Goal: Find specific page/section: Find specific page/section

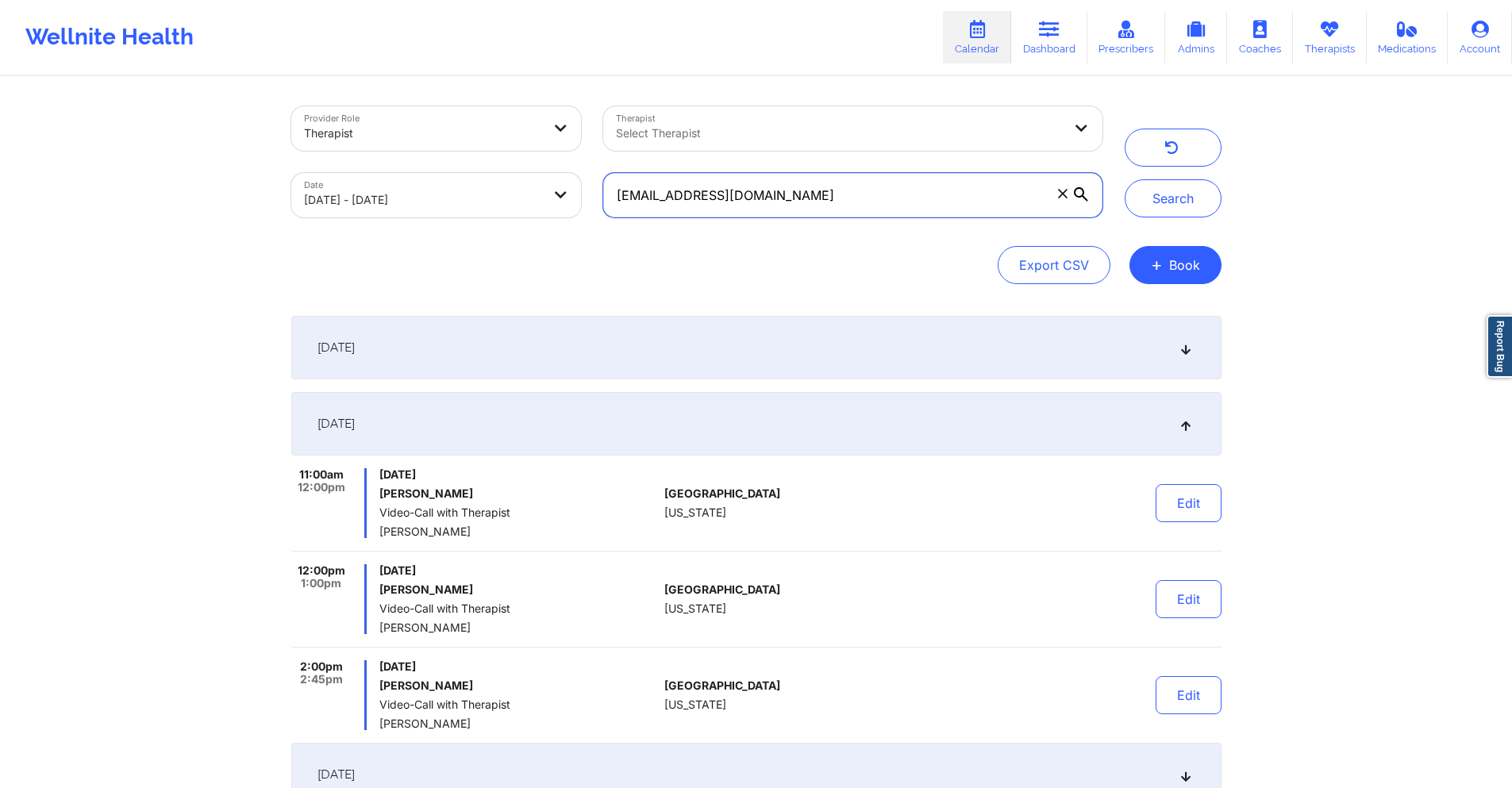
click at [926, 198] on input "[EMAIL_ADDRESS][DOMAIN_NAME]" at bounding box center [852, 195] width 498 height 45
paste input "[PERSON_NAME].ventur"
click at [1151, 201] on button "Search" at bounding box center [1172, 198] width 97 height 38
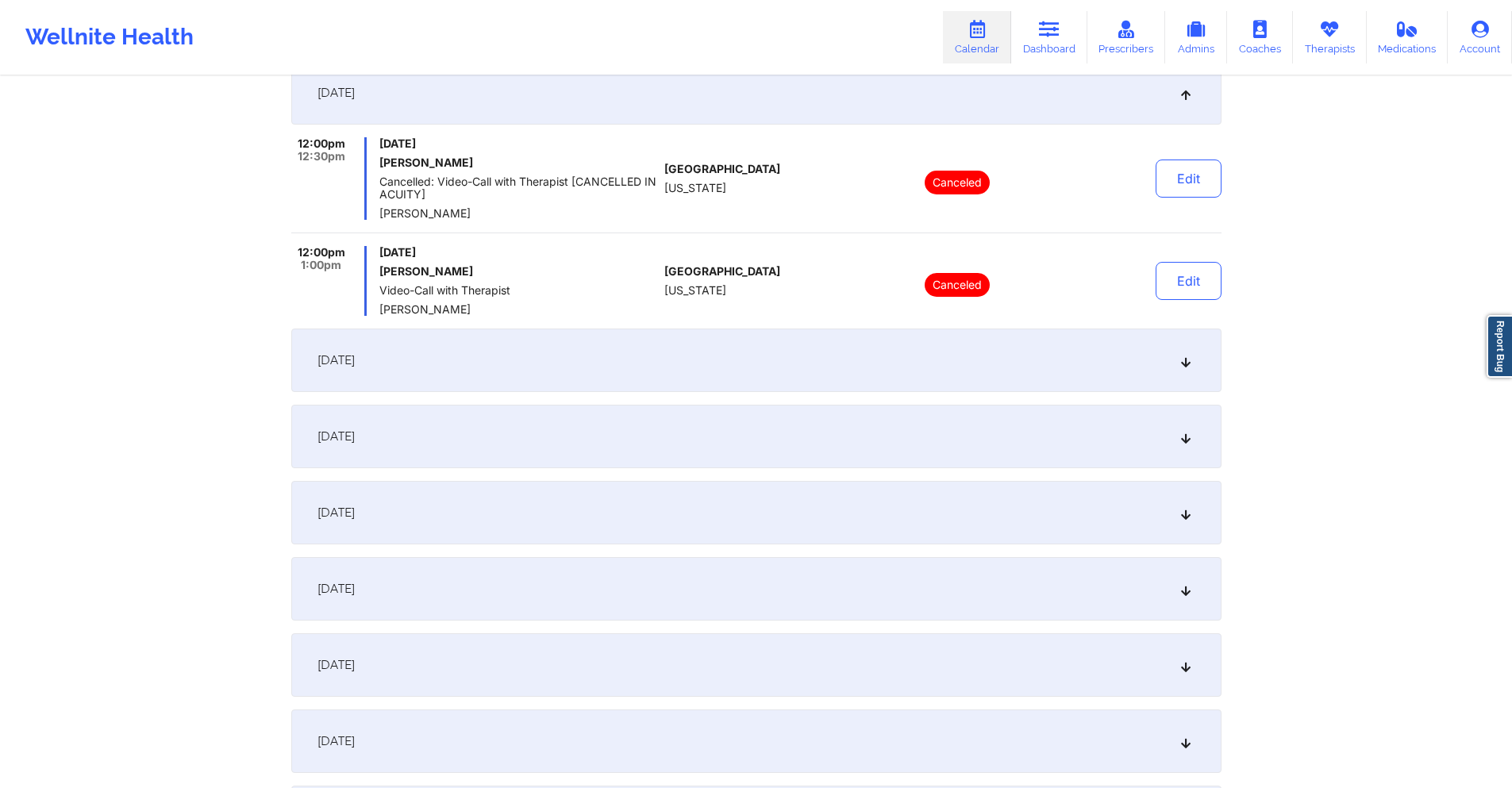
scroll to position [396, 0]
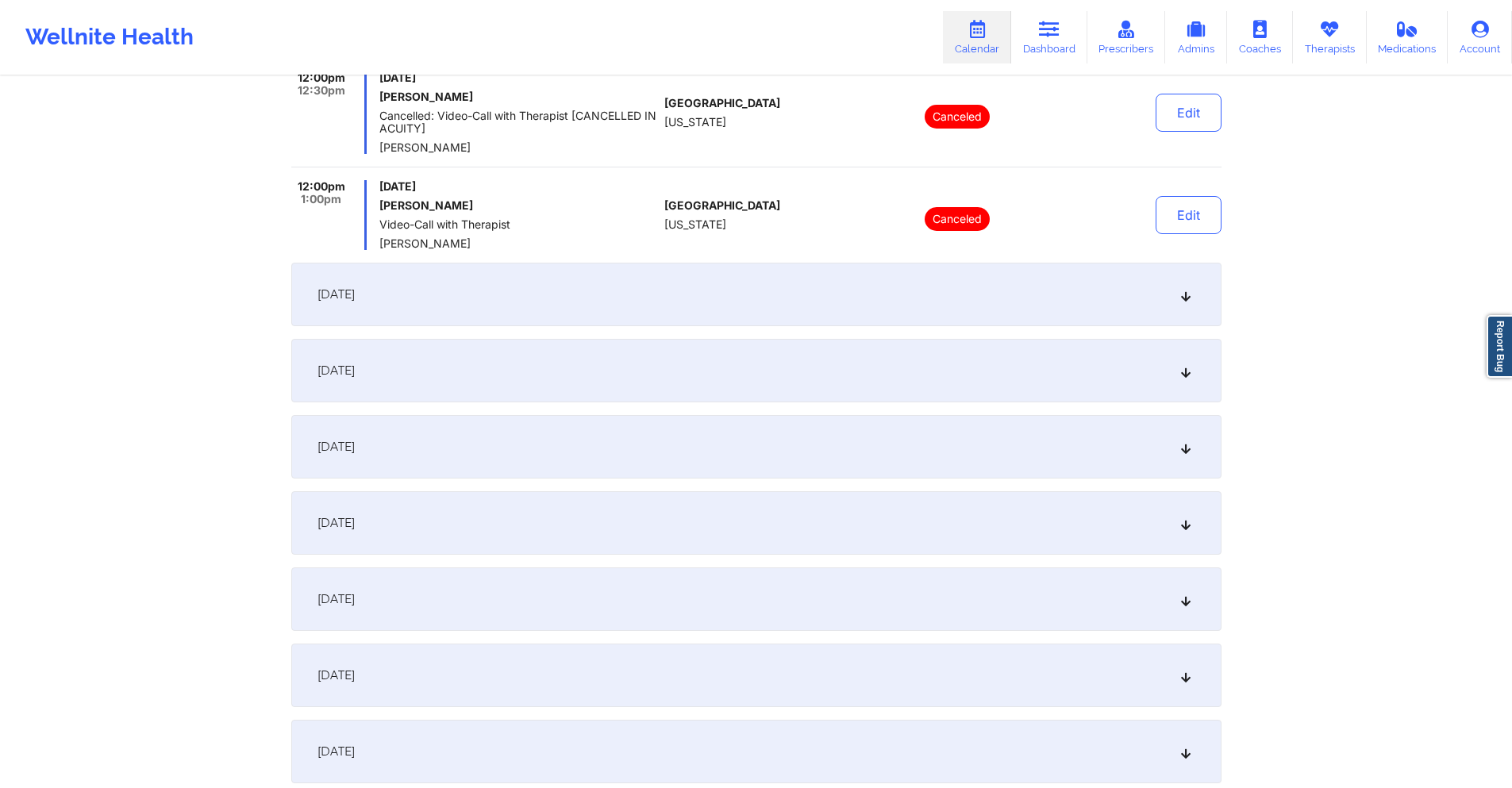
click at [488, 666] on div "[DATE]" at bounding box center [756, 675] width 930 height 63
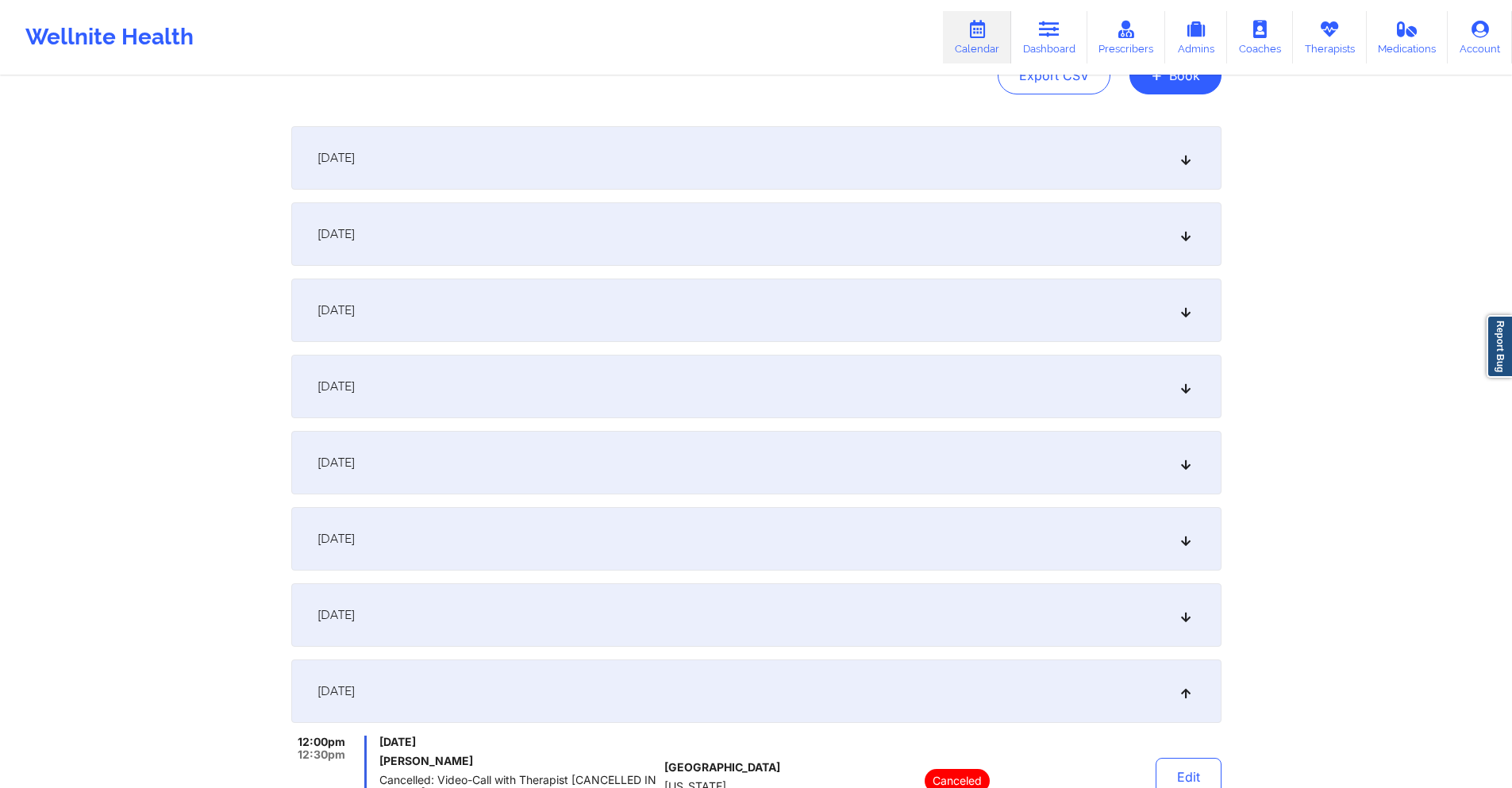
scroll to position [0, 0]
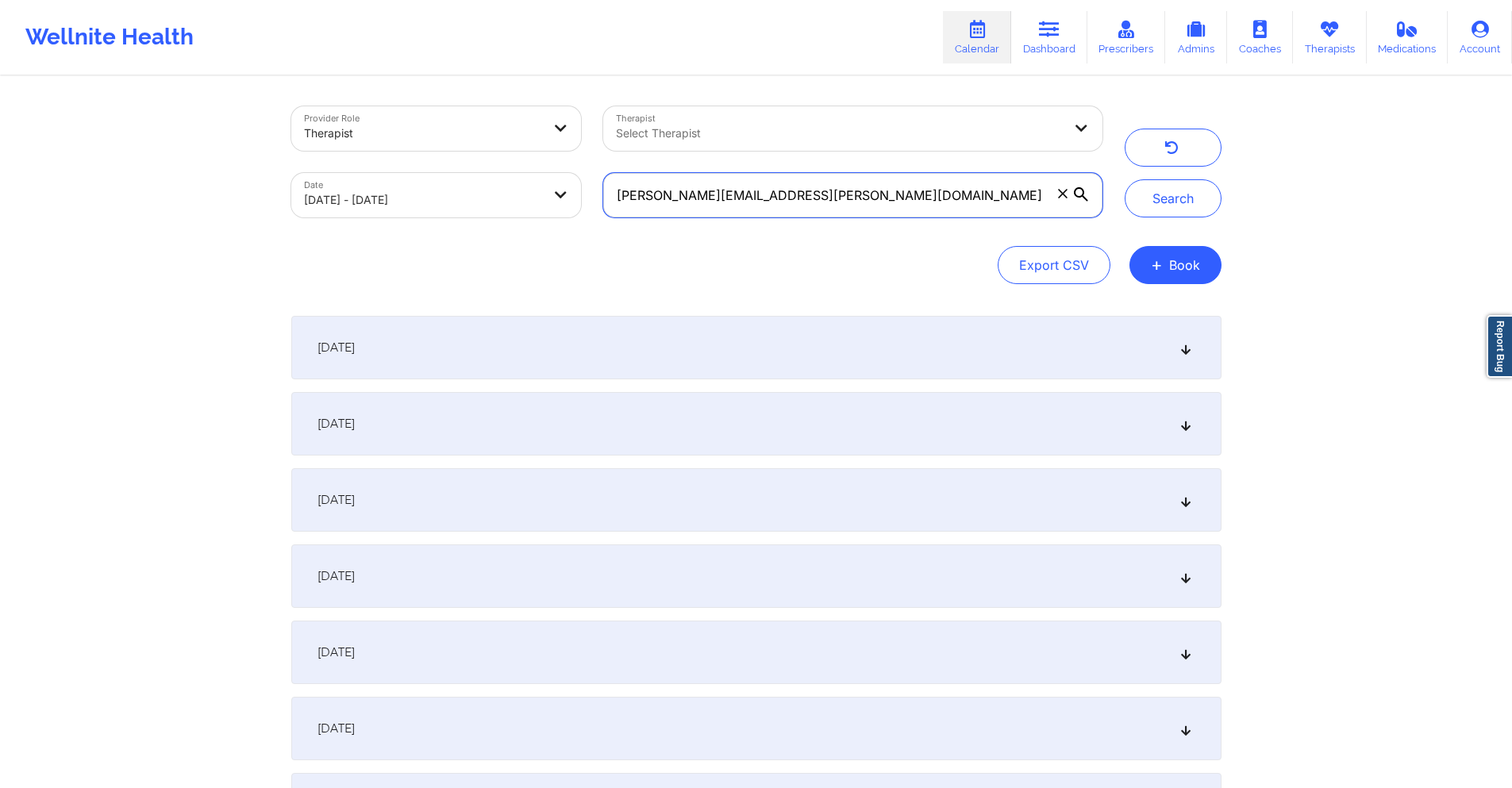
click at [881, 200] on input "[PERSON_NAME][EMAIL_ADDRESS][PERSON_NAME][DOMAIN_NAME]" at bounding box center [852, 195] width 498 height 45
paste input ""Loremi Dolor: Sitam conse adipis Elitsed: Doeiu Tempori UTL: 56/217665 ETD: M2…"
paste input "ramirezmateo465"
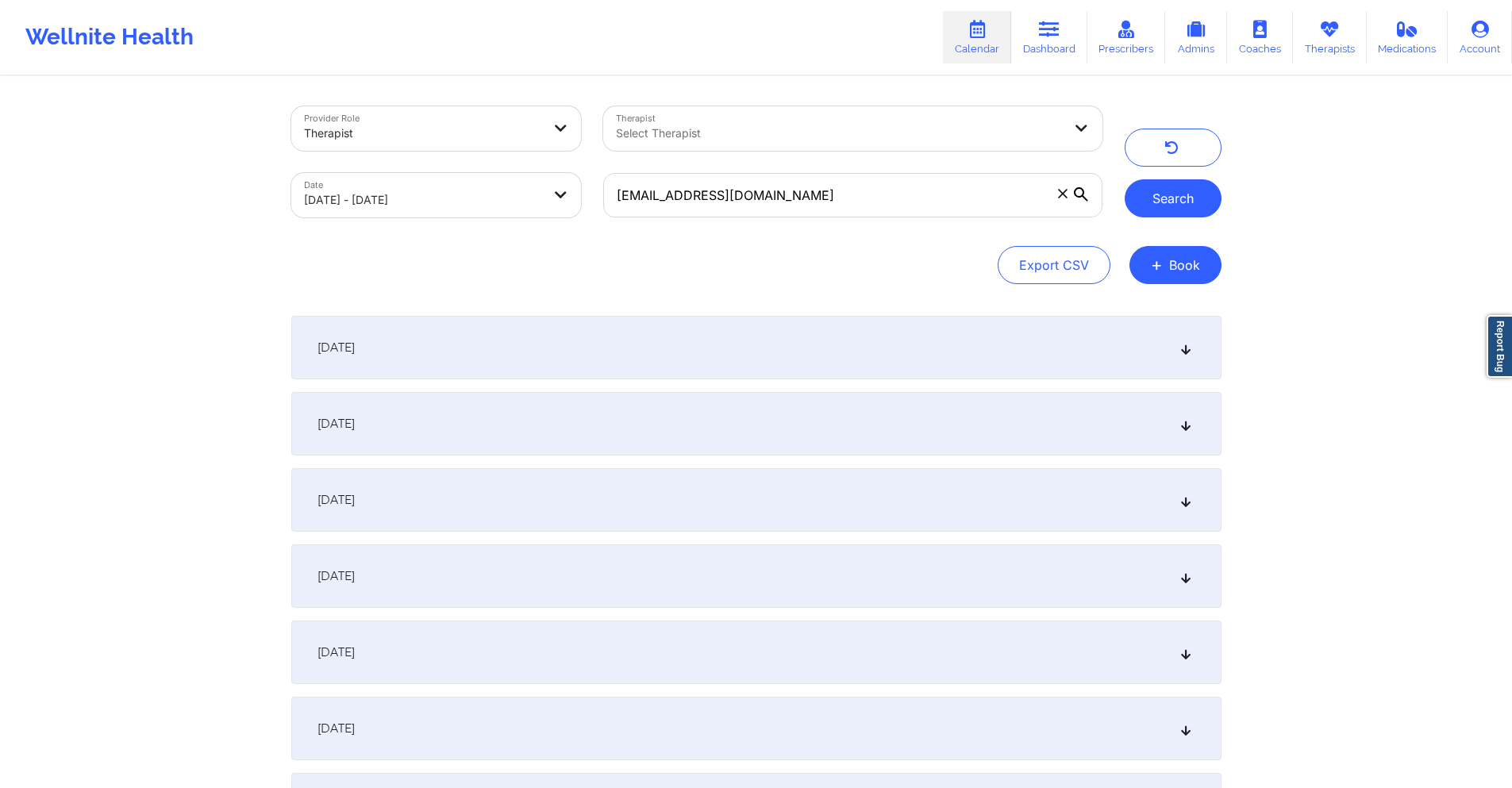
click at [1191, 196] on button "Search" at bounding box center [1172, 198] width 97 height 38
click at [756, 206] on input "[EMAIL_ADDRESS][DOMAIN_NAME]" at bounding box center [852, 195] width 498 height 45
click at [756, 206] on input "[EMAIL_ADDRESS][DOMAIN_NAME]" at bounding box center [852, 195] width 498 height 45
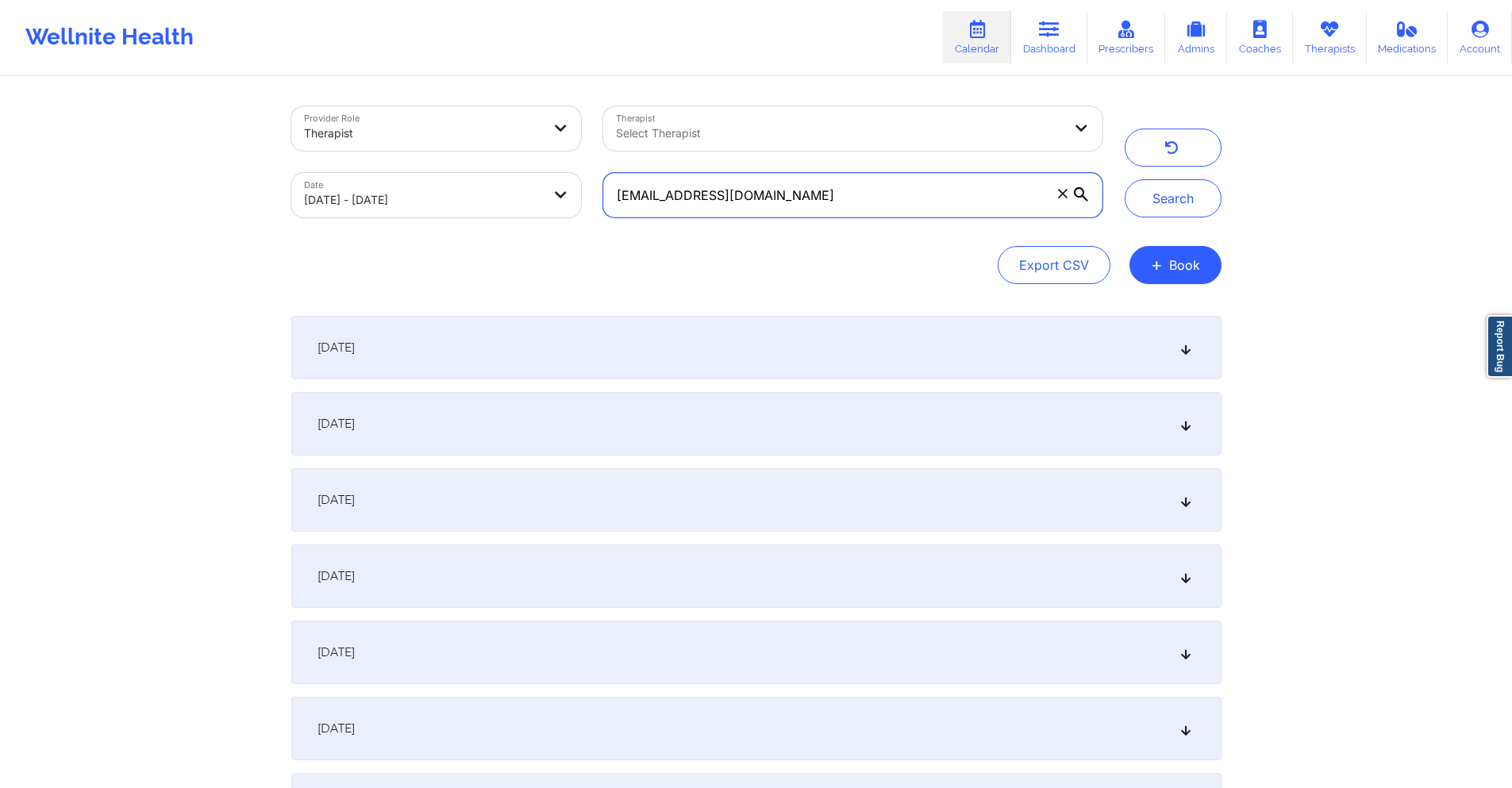
paste input "[PERSON_NAME][EMAIL_ADDRESS][DOMAIN_NAME]"
click at [1175, 200] on button "Search" at bounding box center [1172, 198] width 97 height 38
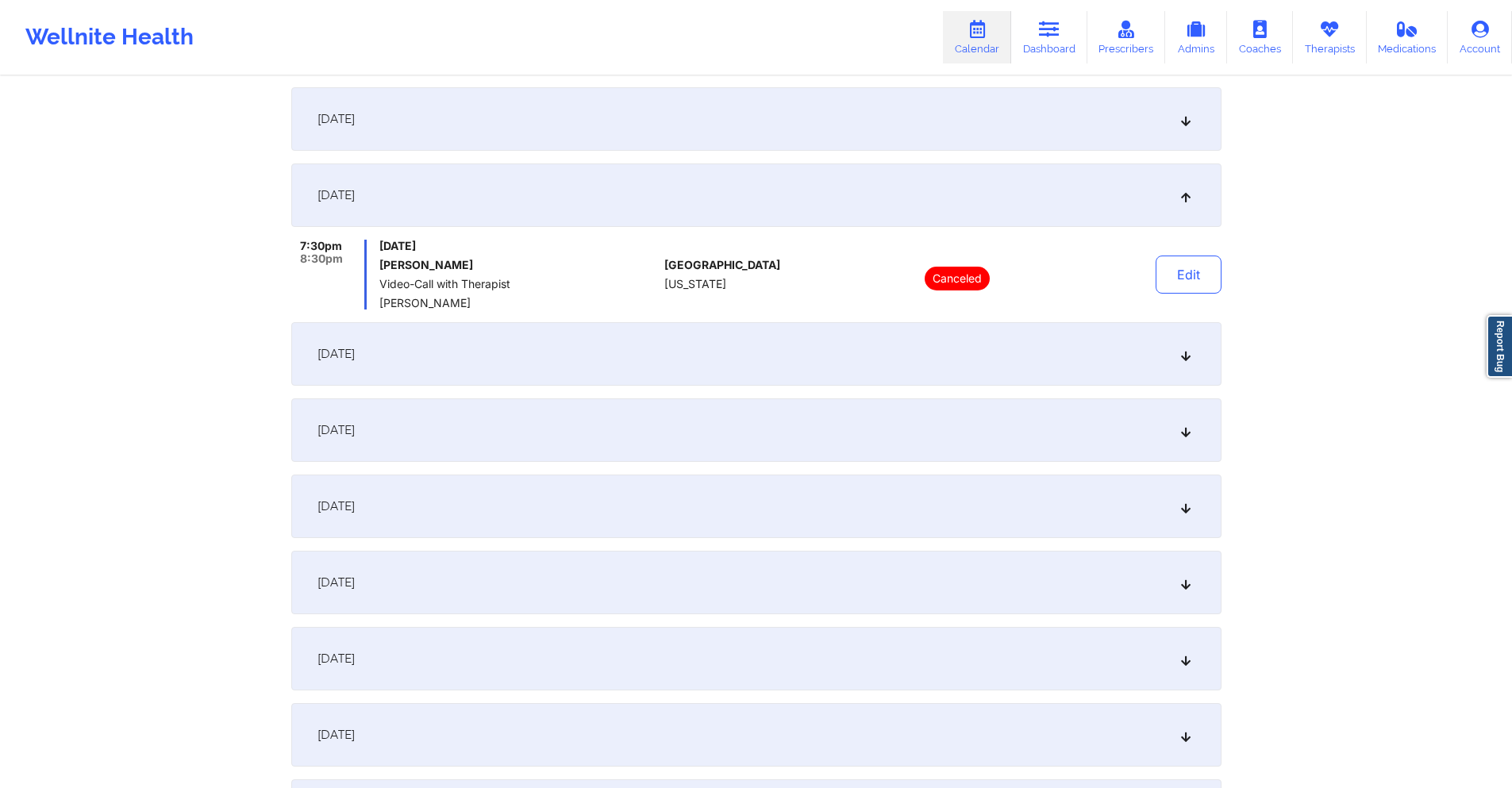
scroll to position [793, 0]
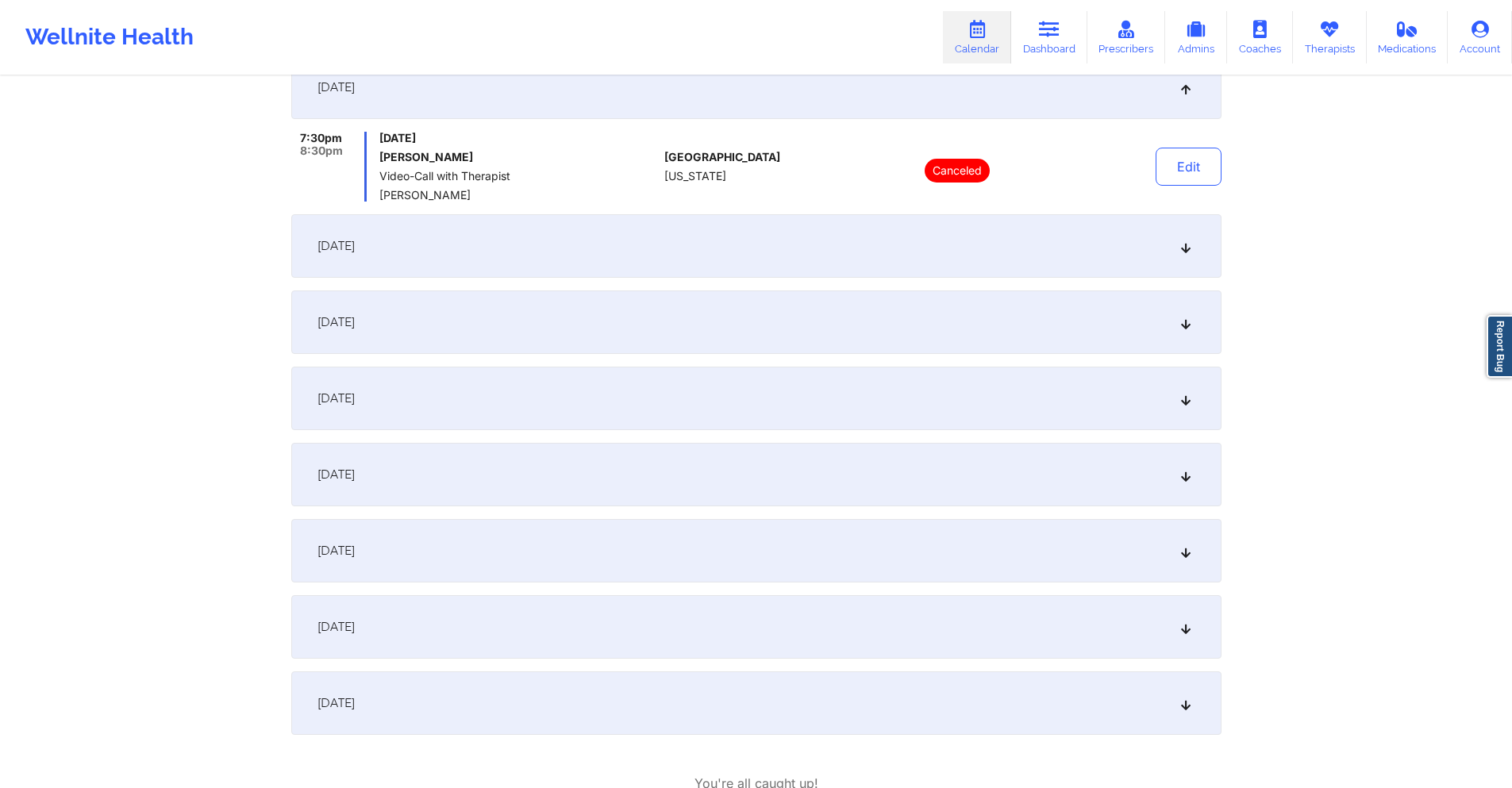
click at [680, 325] on div "[DATE]" at bounding box center [756, 321] width 930 height 63
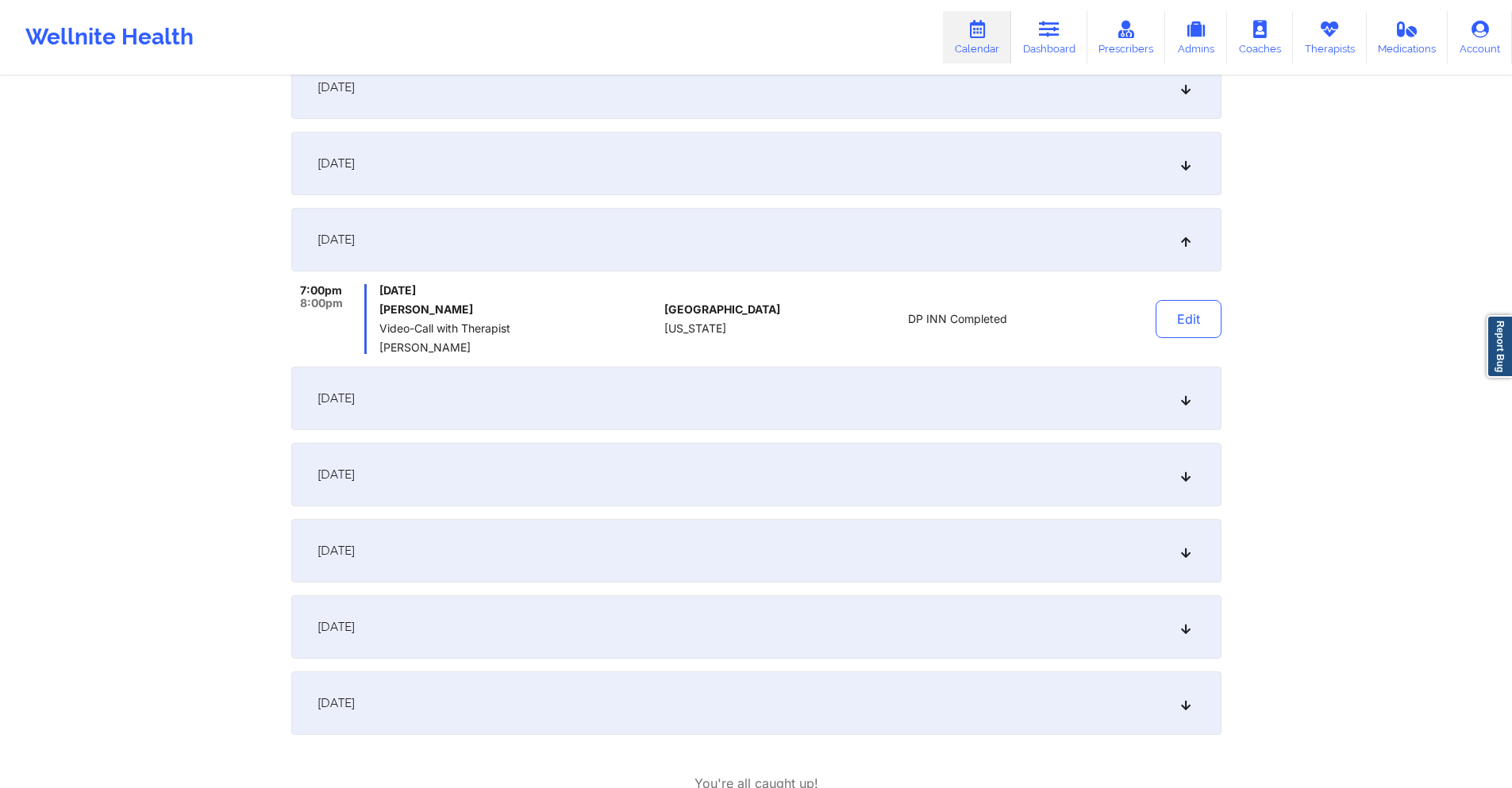
click at [677, 404] on div "[DATE]" at bounding box center [756, 398] width 930 height 63
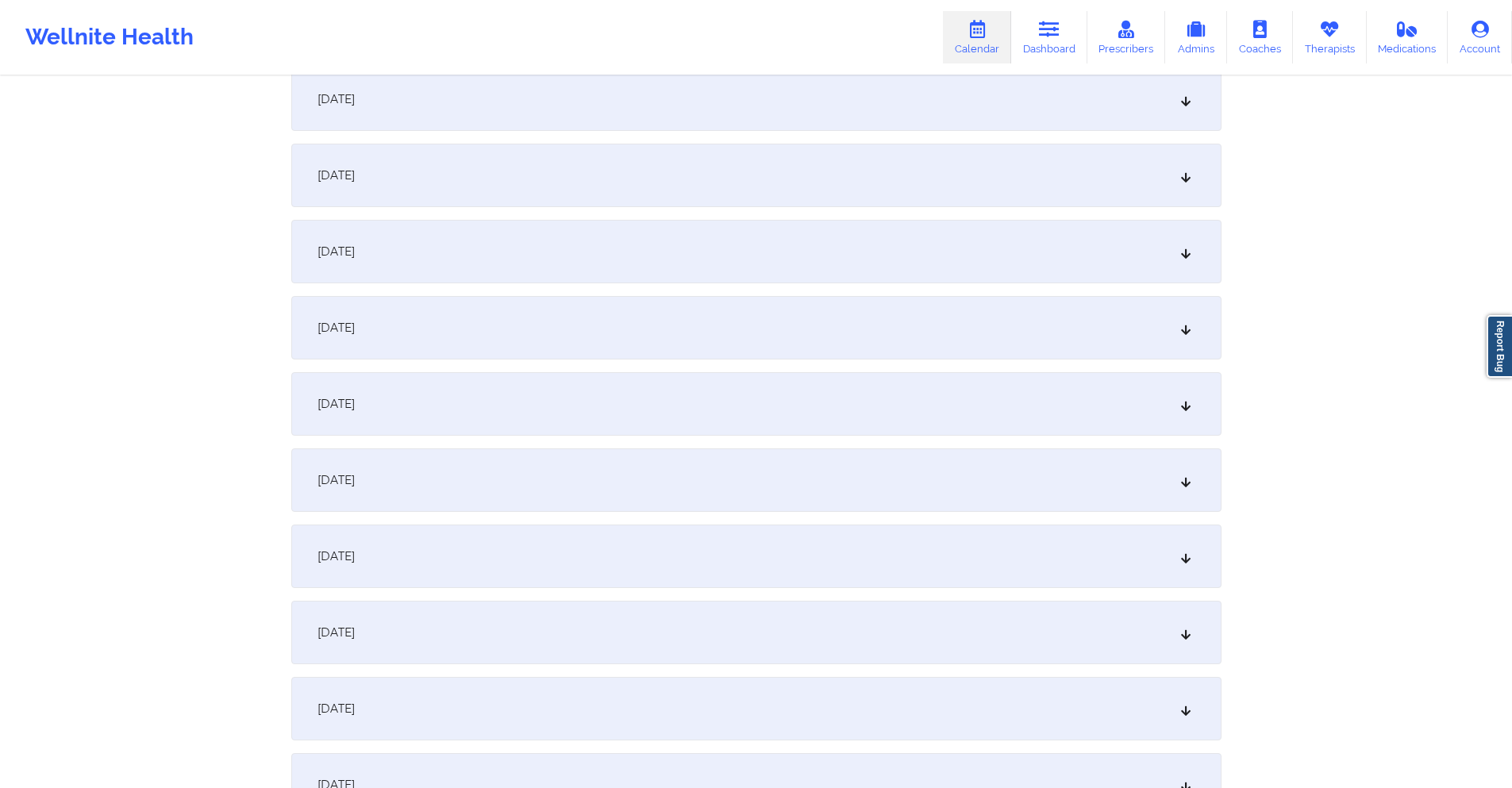
scroll to position [0, 0]
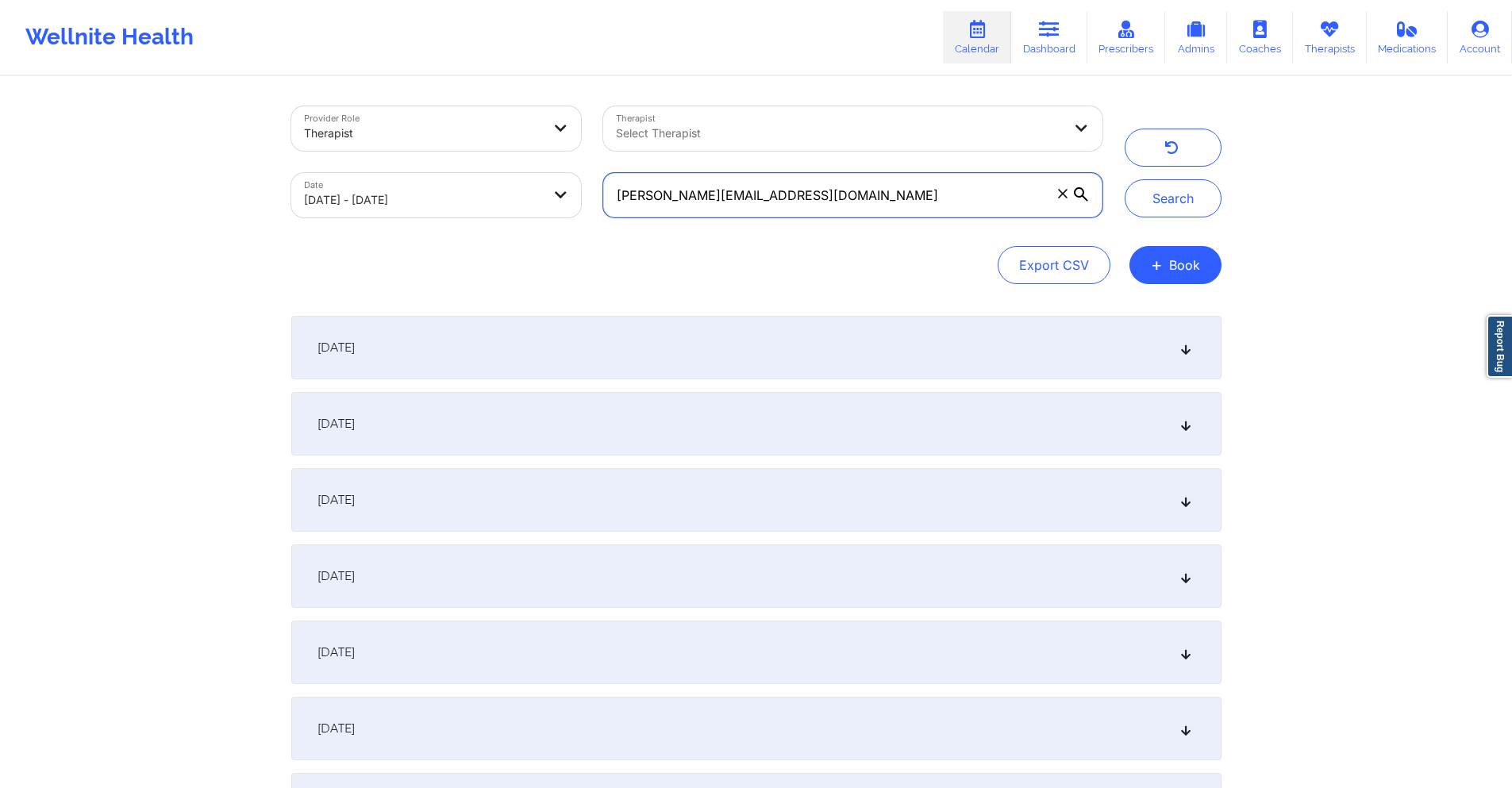
click at [854, 193] on input "[PERSON_NAME][EMAIL_ADDRESS][DOMAIN_NAME]" at bounding box center [852, 195] width 498 height 45
click at [853, 193] on input "[PERSON_NAME][EMAIL_ADDRESS][DOMAIN_NAME]" at bounding box center [852, 195] width 498 height 45
paste input "[EMAIL_ADDRESS][DOMAIN_NAME]"
click at [1147, 202] on button "Search" at bounding box center [1172, 198] width 97 height 38
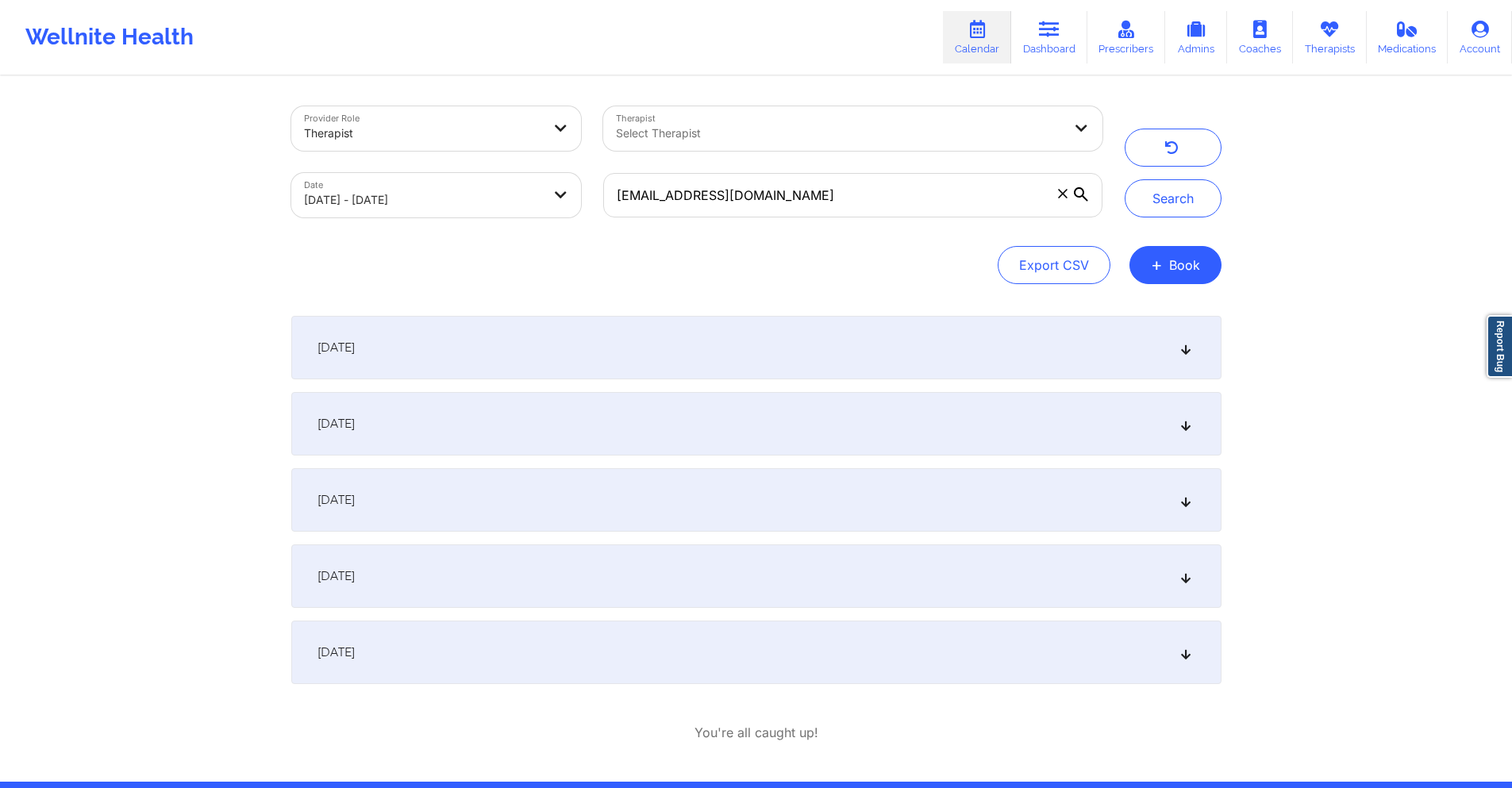
click at [698, 506] on div "[DATE]" at bounding box center [756, 499] width 930 height 63
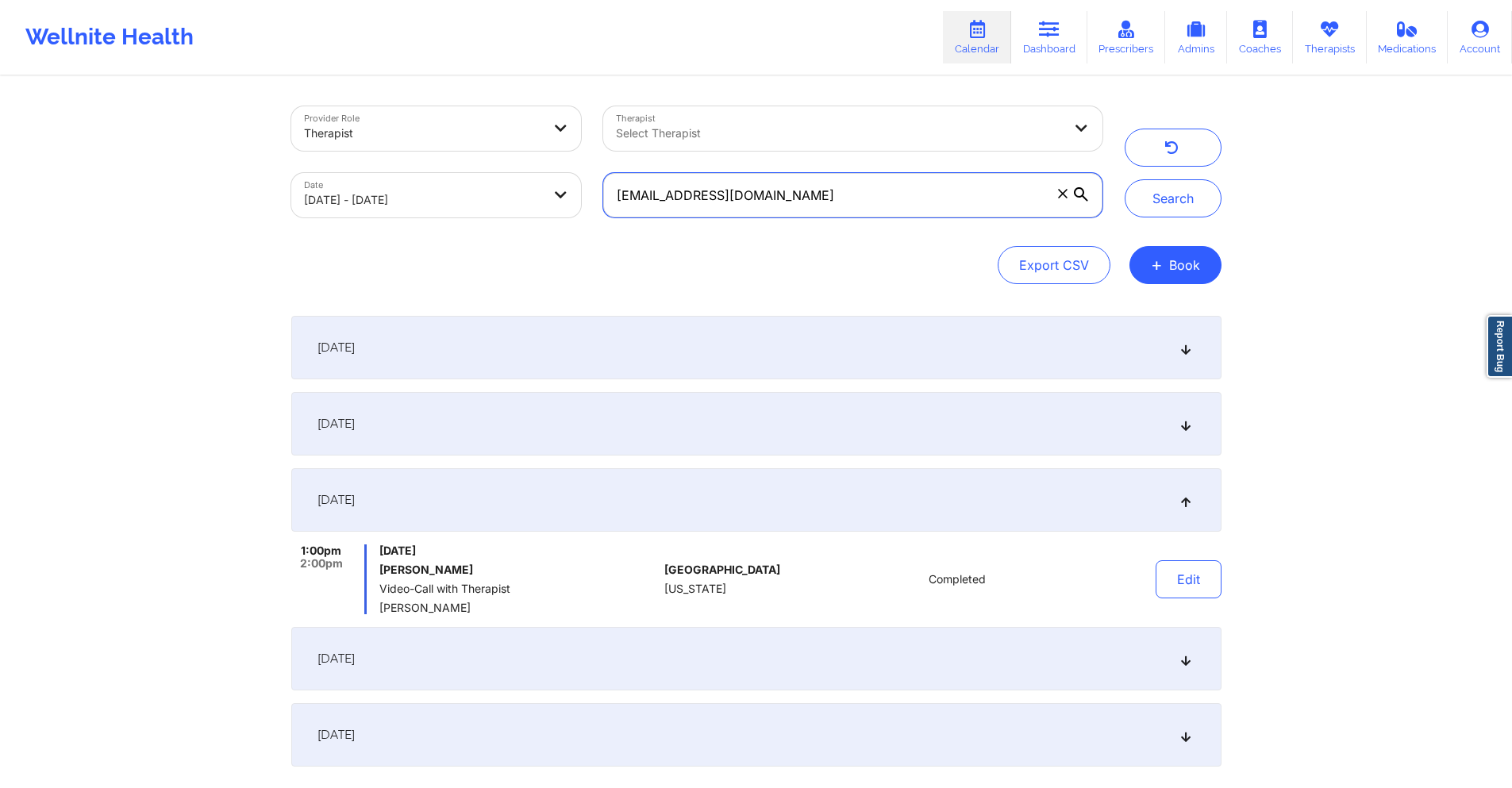
click at [756, 197] on input "[EMAIL_ADDRESS][DOMAIN_NAME]" at bounding box center [852, 195] width 498 height 45
paste input "[EMAIL_ADDRESS]"
click at [1152, 197] on button "Search" at bounding box center [1172, 198] width 97 height 38
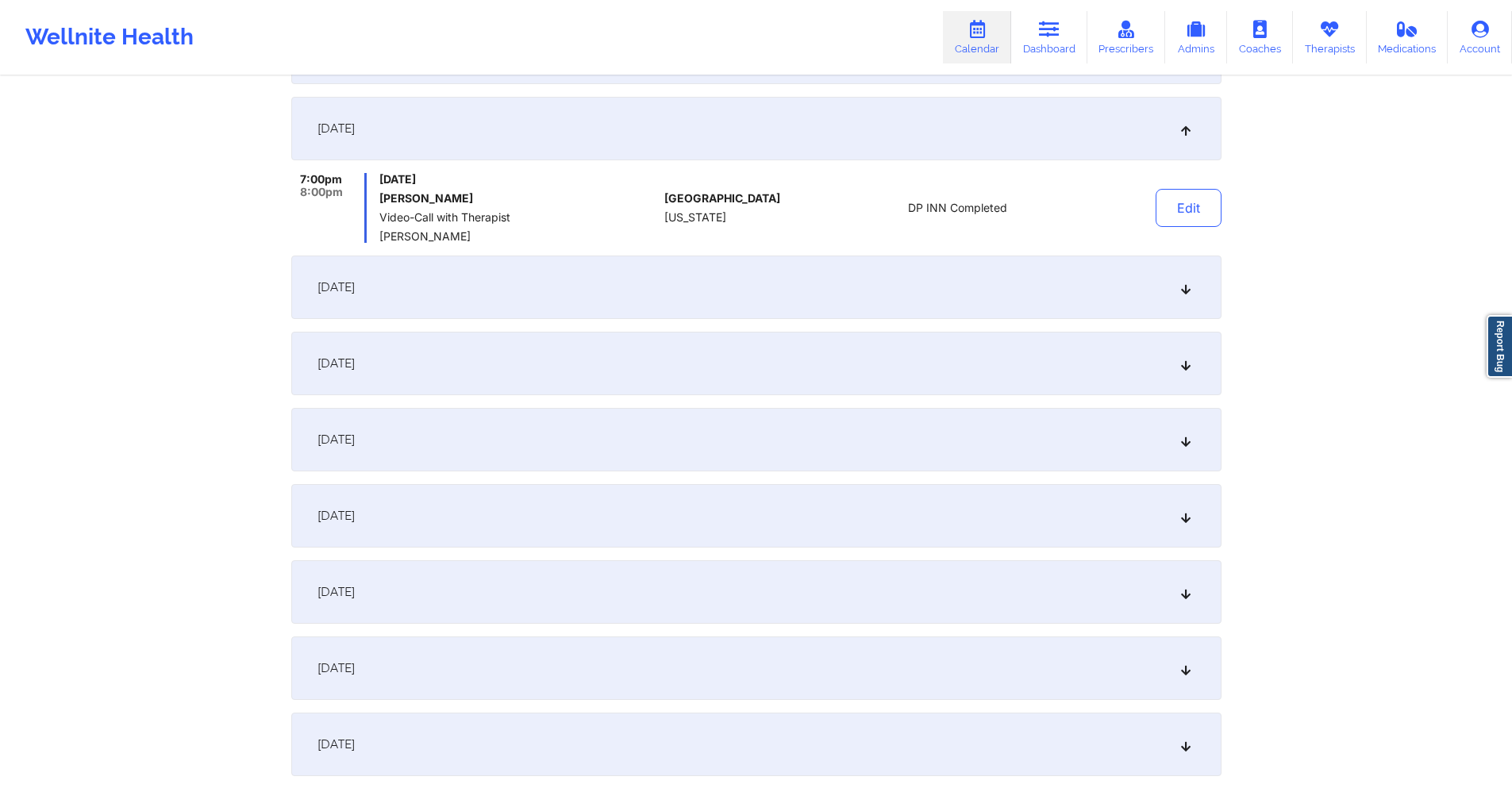
scroll to position [597, 0]
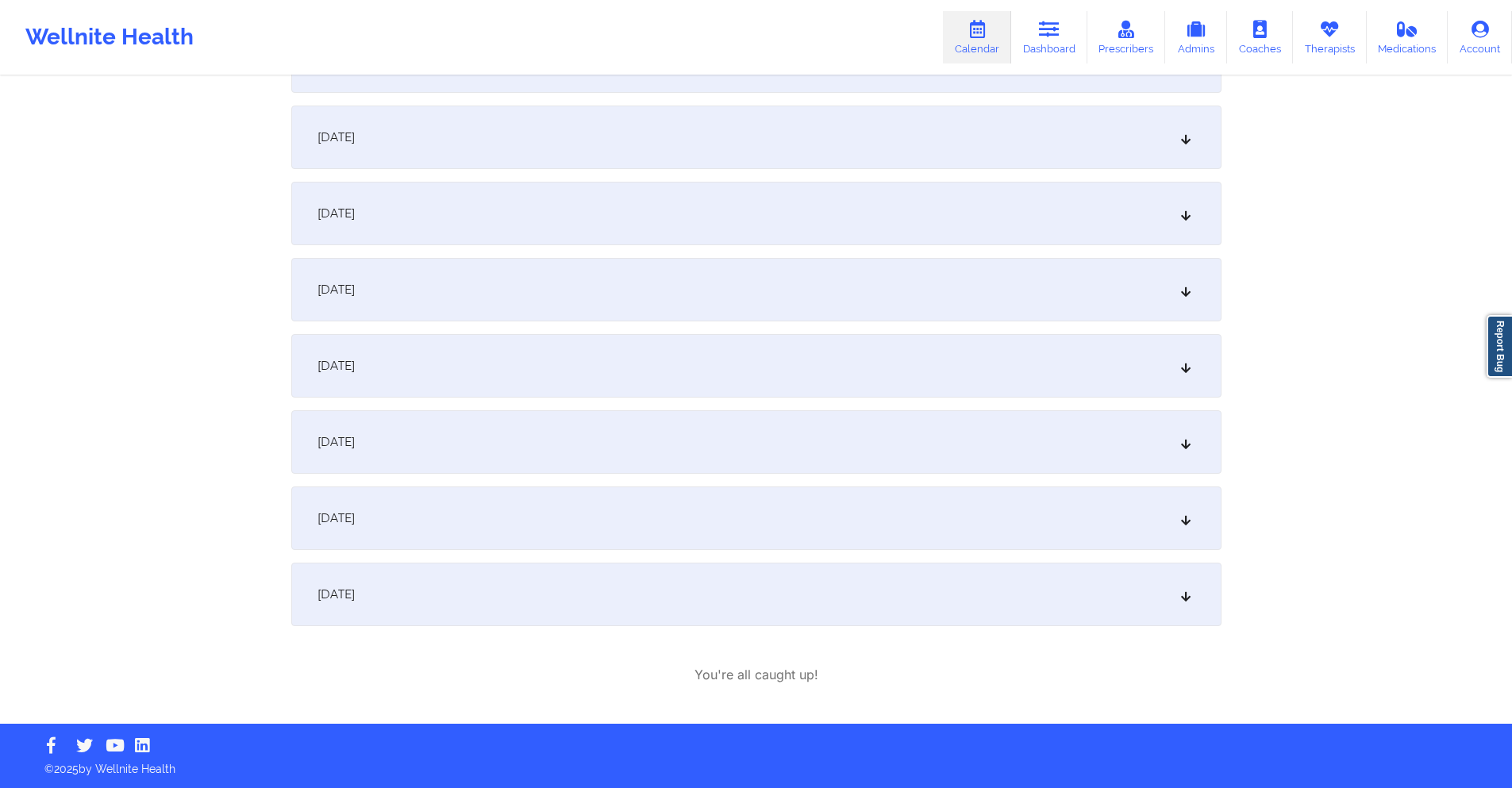
click at [552, 519] on div "[DATE]" at bounding box center [756, 517] width 930 height 63
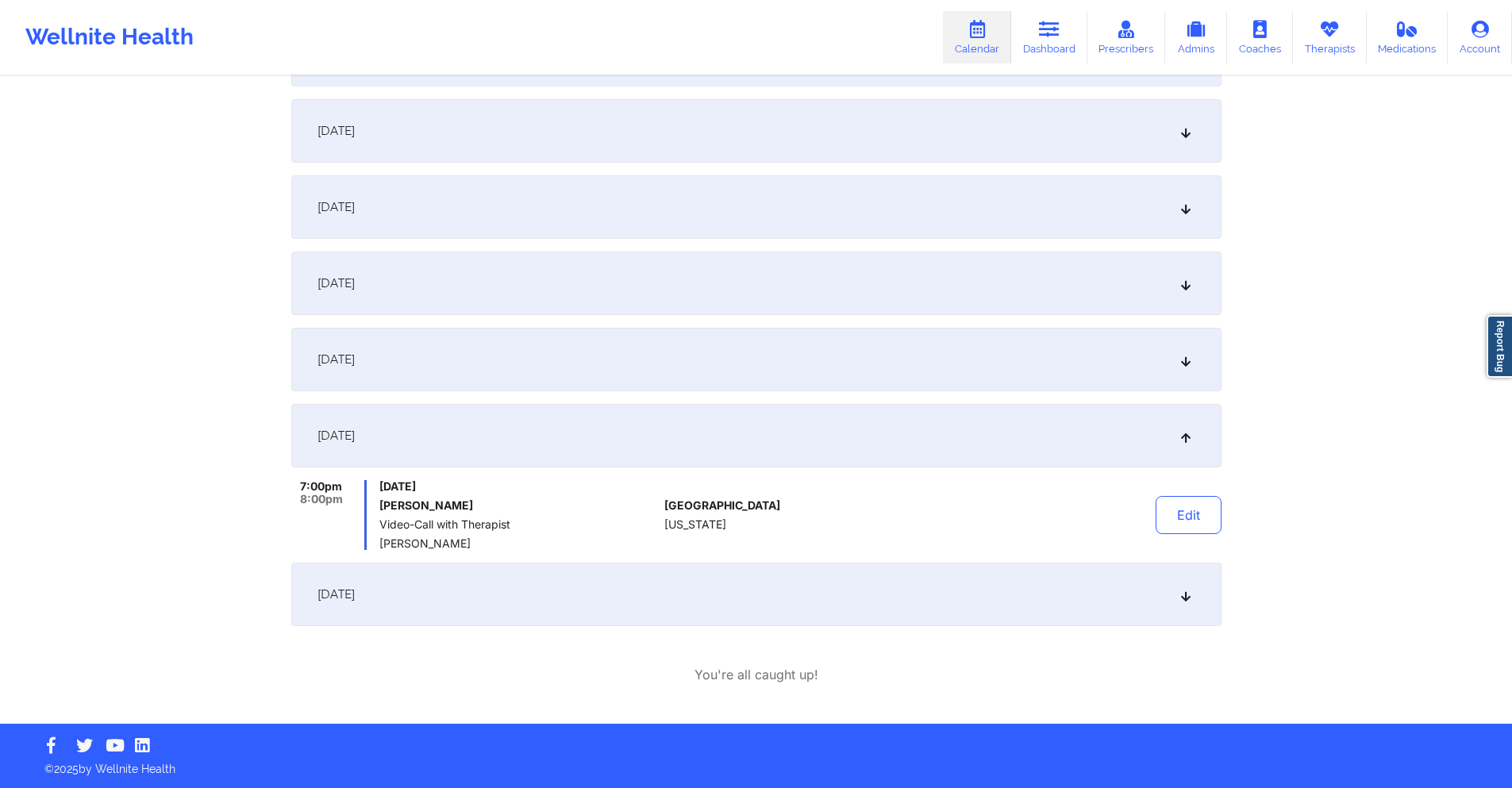
click at [540, 379] on div "[DATE]" at bounding box center [756, 359] width 930 height 63
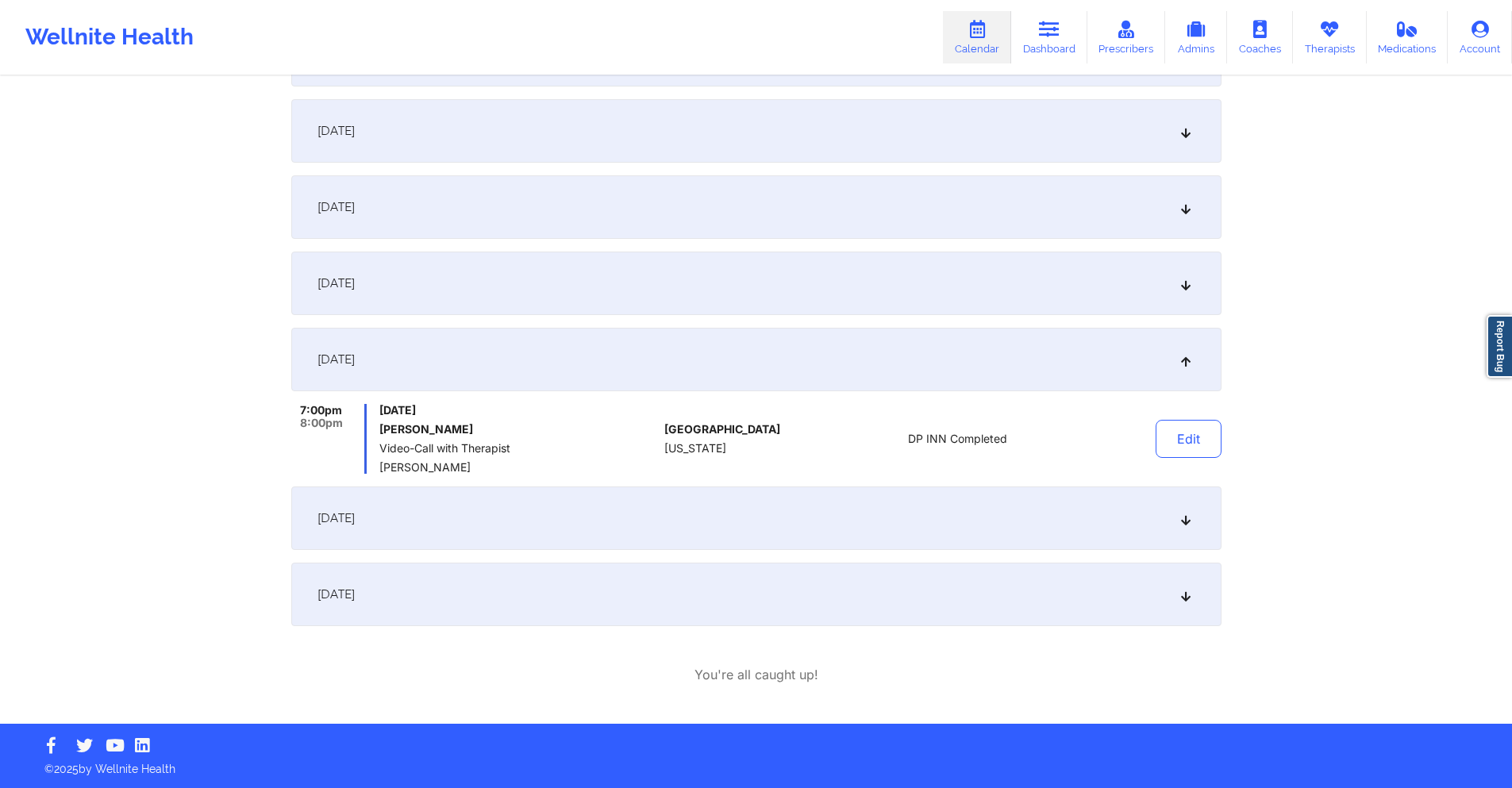
drag, startPoint x: 514, startPoint y: 509, endPoint x: 517, endPoint y: 452, distance: 57.1
click at [514, 507] on div "[DATE]" at bounding box center [756, 517] width 930 height 63
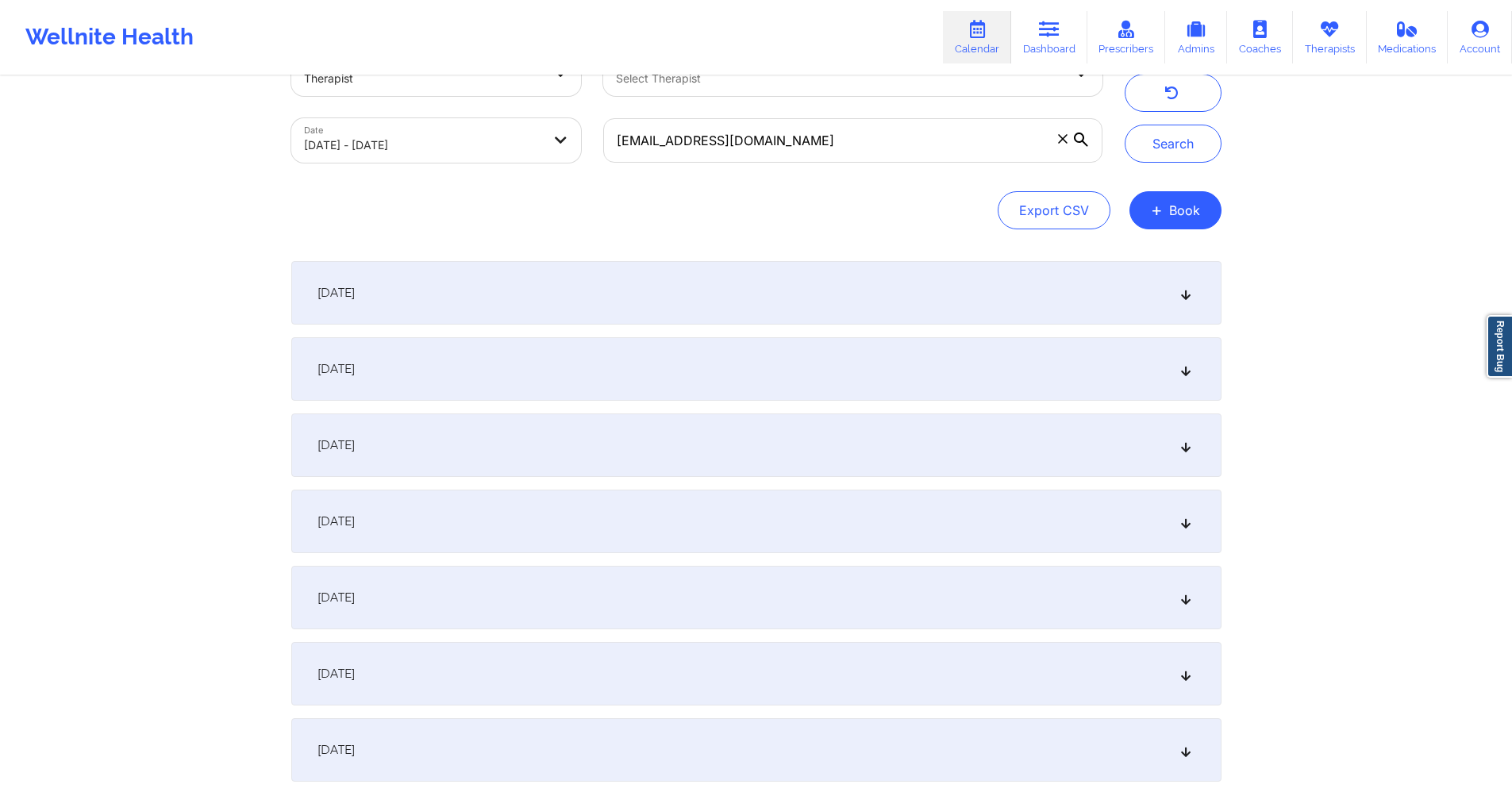
scroll to position [0, 0]
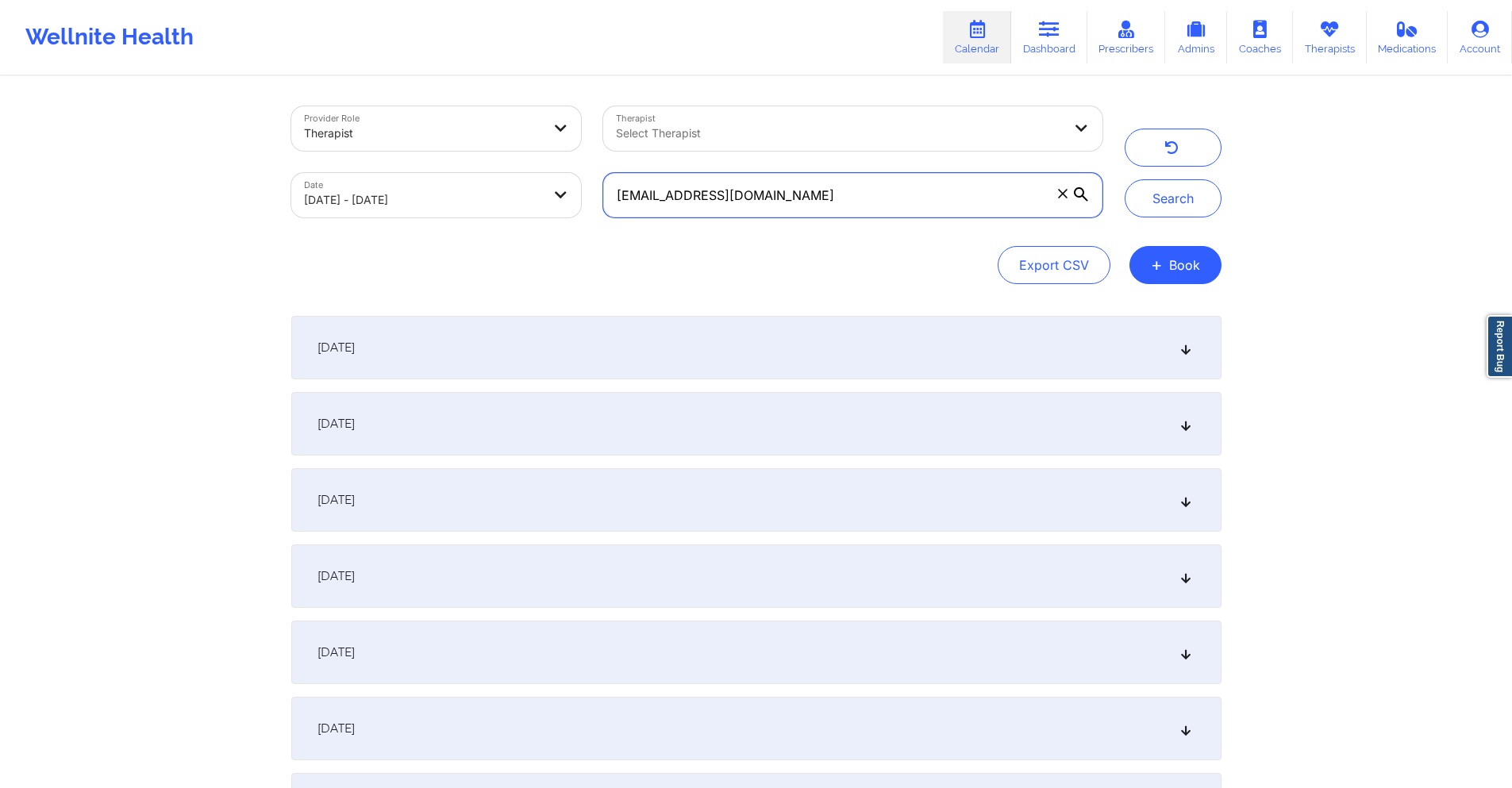
click at [852, 194] on input "[EMAIL_ADDRESS][DOMAIN_NAME]" at bounding box center [852, 195] width 498 height 45
paste input "[EMAIL_ADDRESS]"
type input "[EMAIL_ADDRESS][DOMAIN_NAME]"
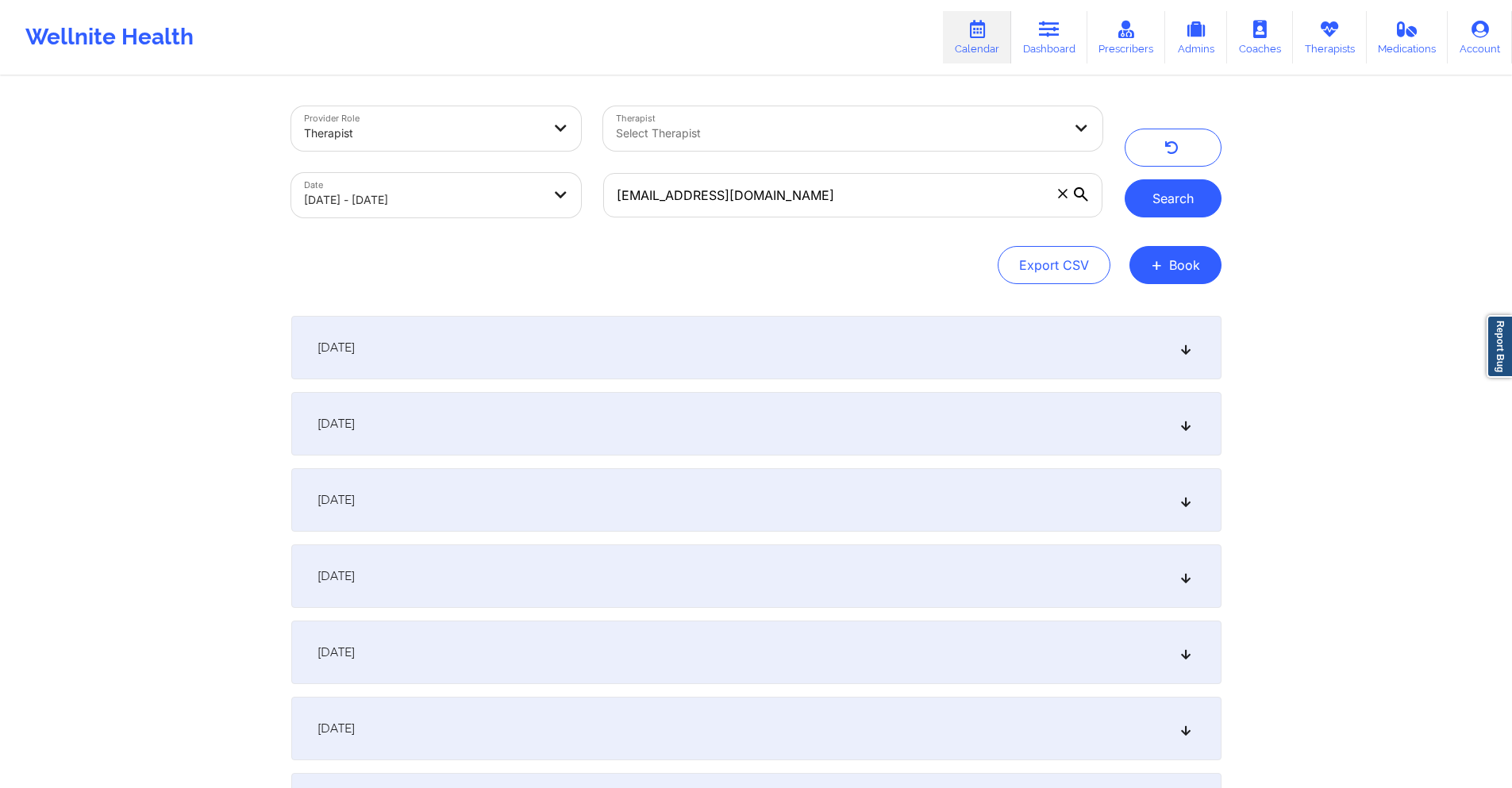
click at [1211, 195] on button "Search" at bounding box center [1172, 198] width 97 height 38
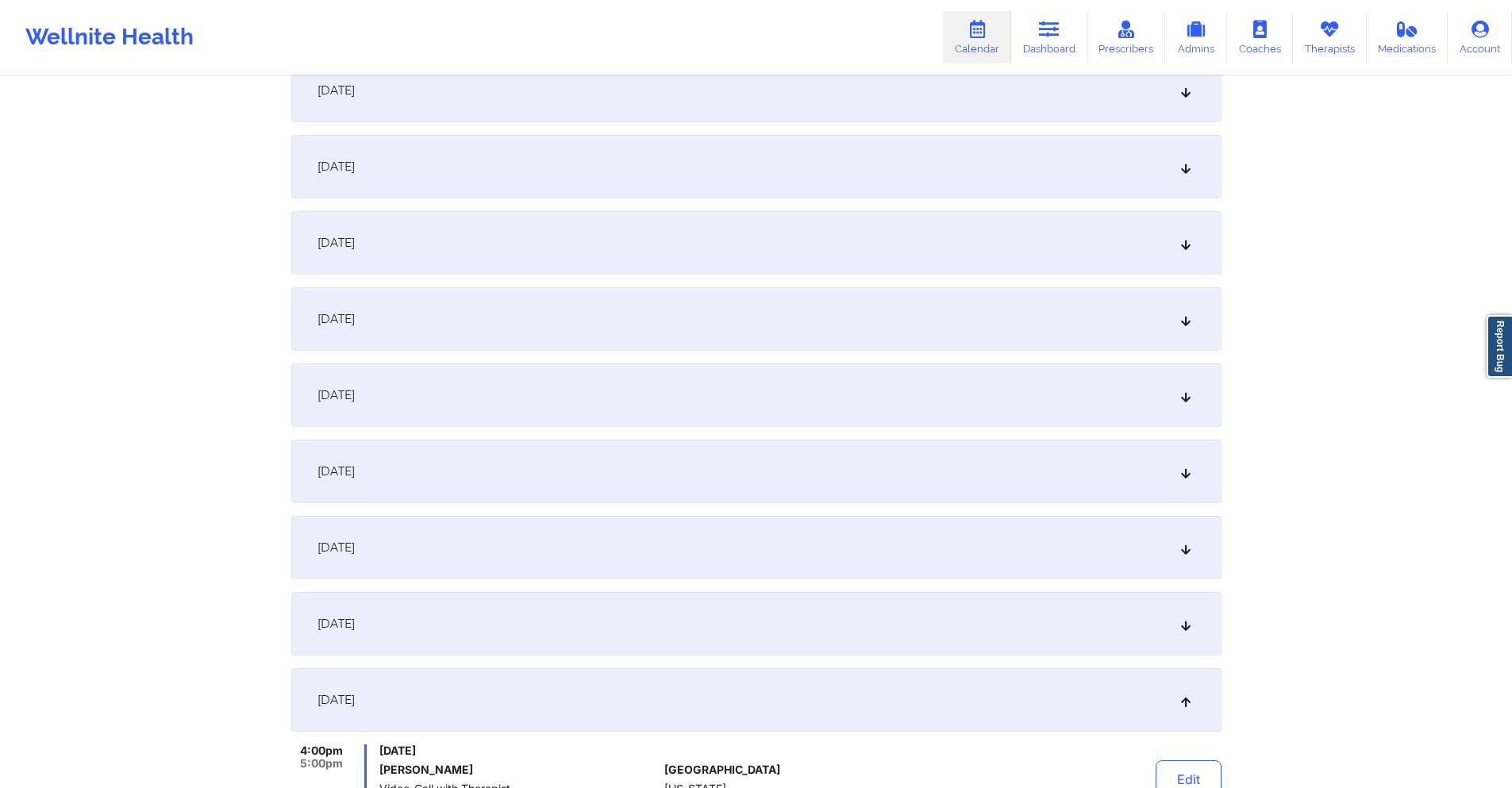
scroll to position [396, 0]
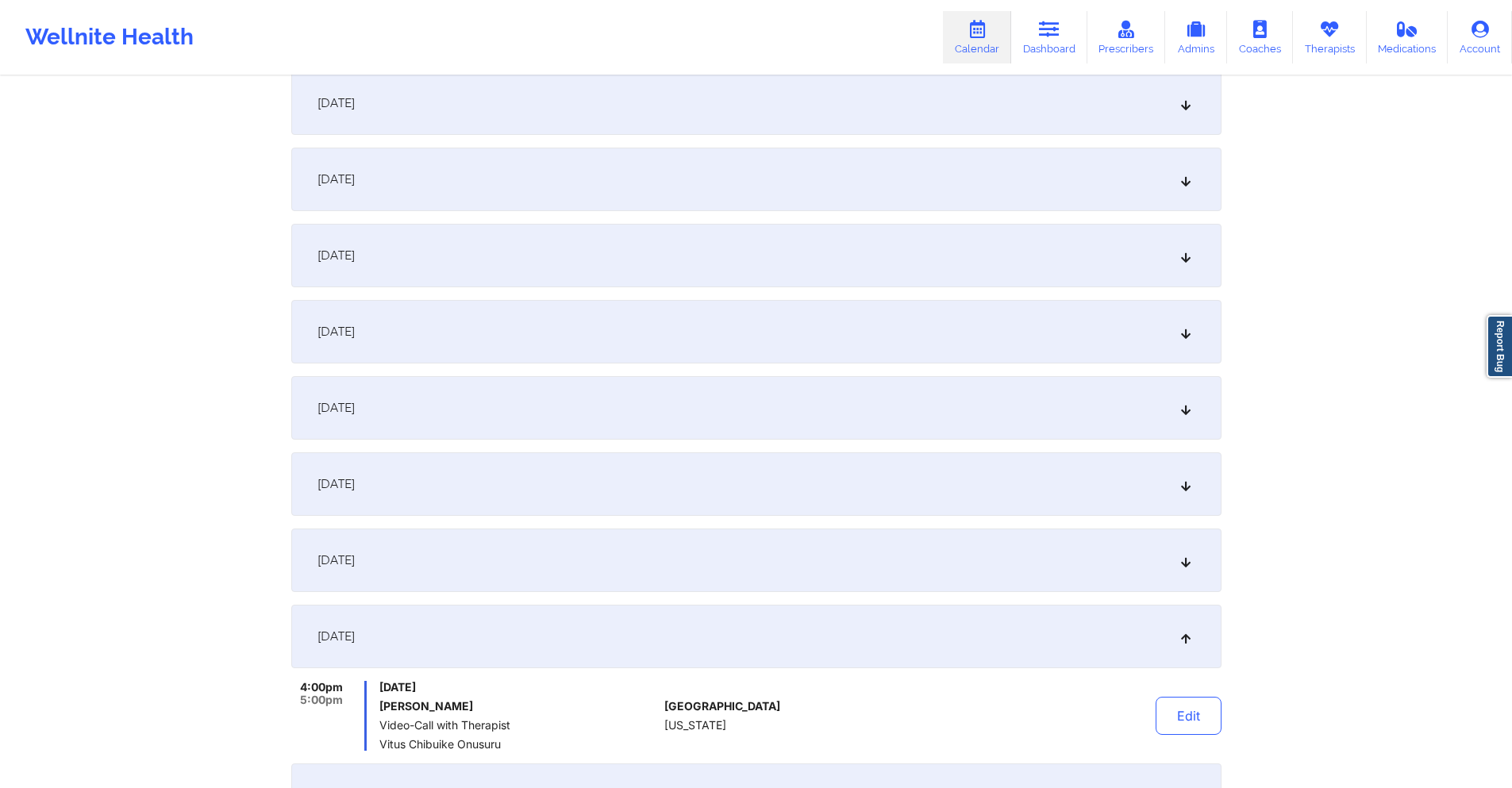
click at [588, 479] on div "[DATE]" at bounding box center [756, 484] width 930 height 63
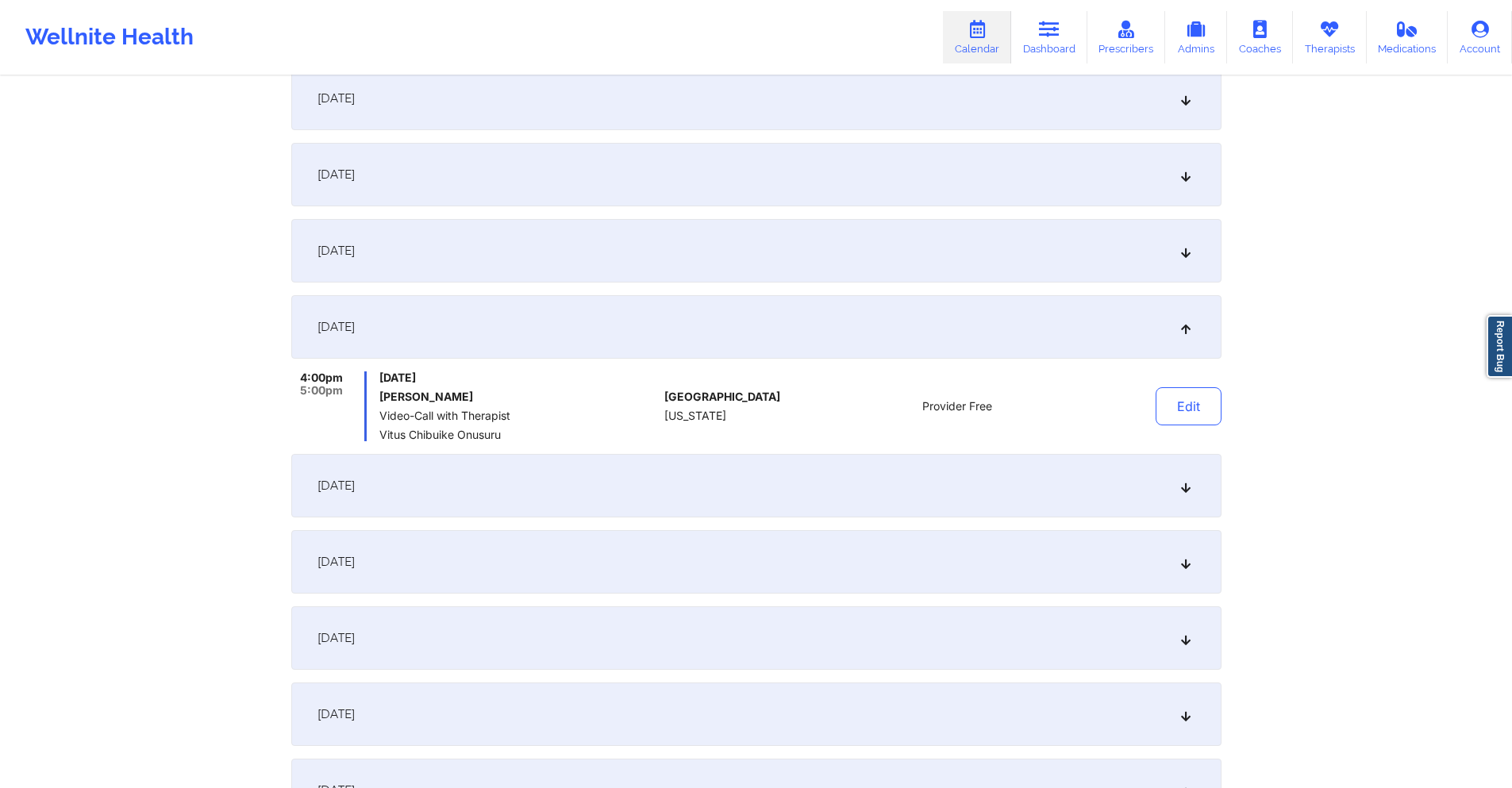
scroll to position [555, 0]
click at [676, 237] on div "[DATE]" at bounding box center [756, 249] width 930 height 63
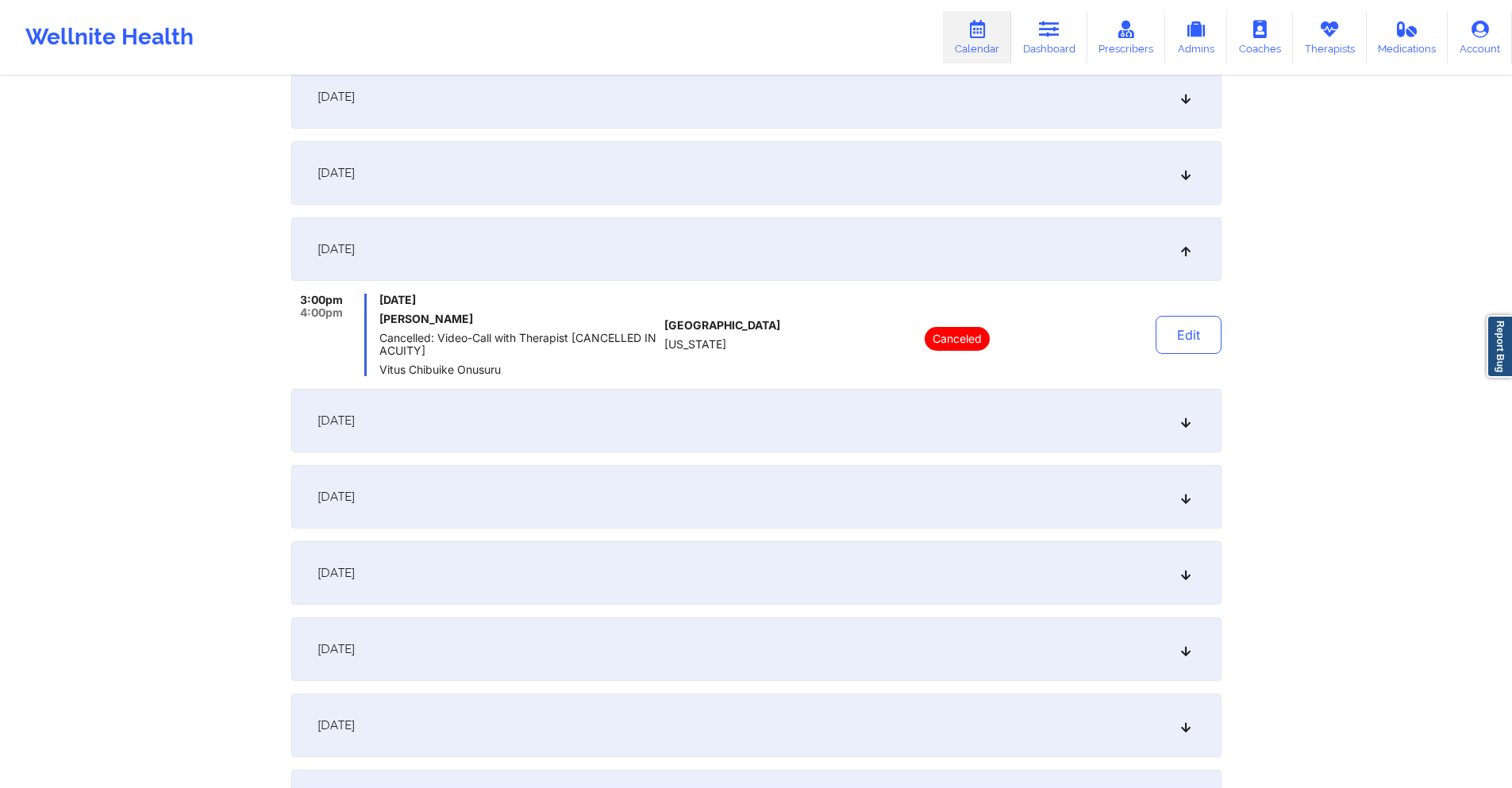
click at [672, 406] on div "[DATE]" at bounding box center [756, 420] width 930 height 63
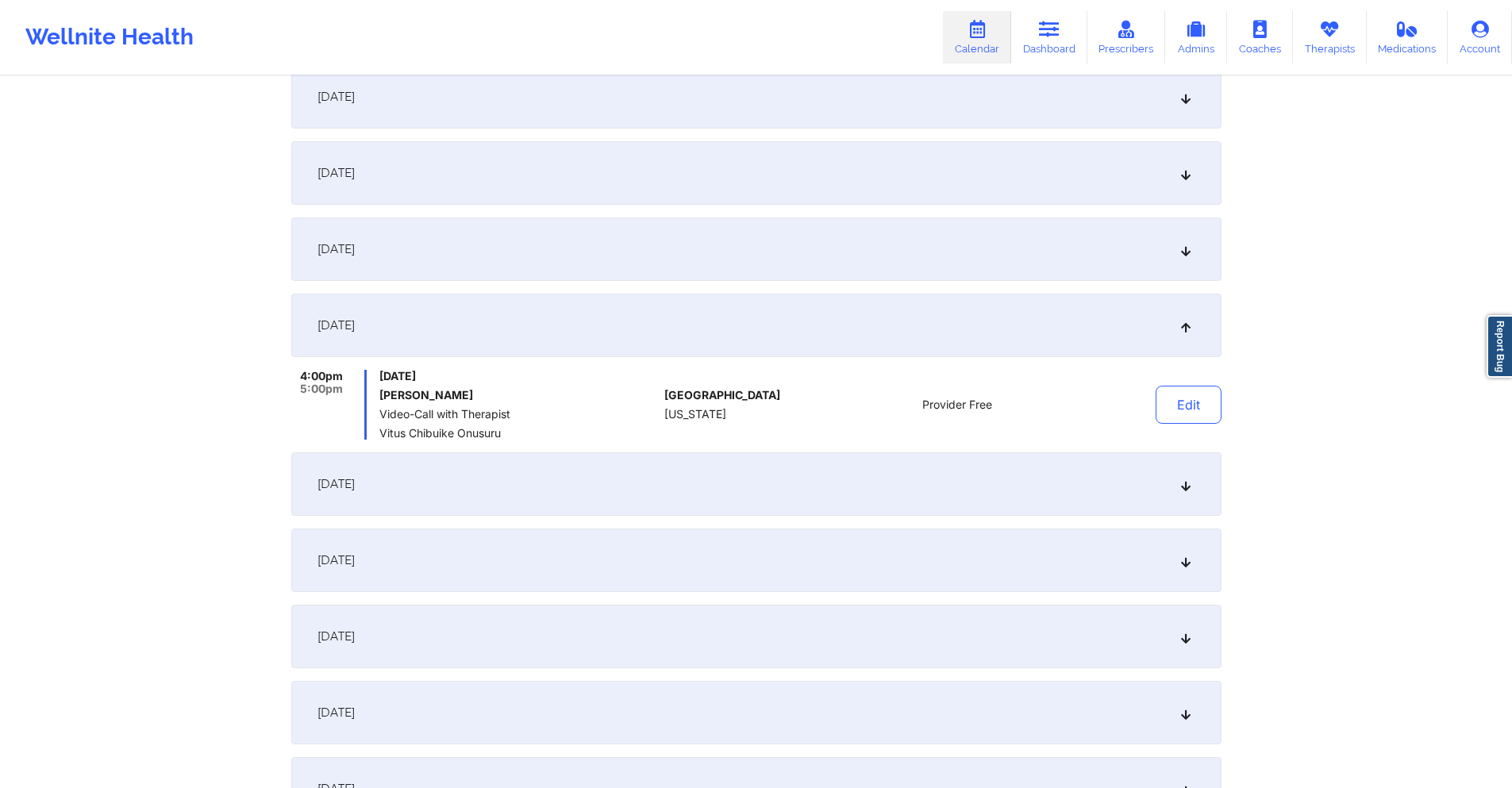
click at [667, 482] on div "[DATE]" at bounding box center [756, 484] width 930 height 63
